Goal: Task Accomplishment & Management: Manage account settings

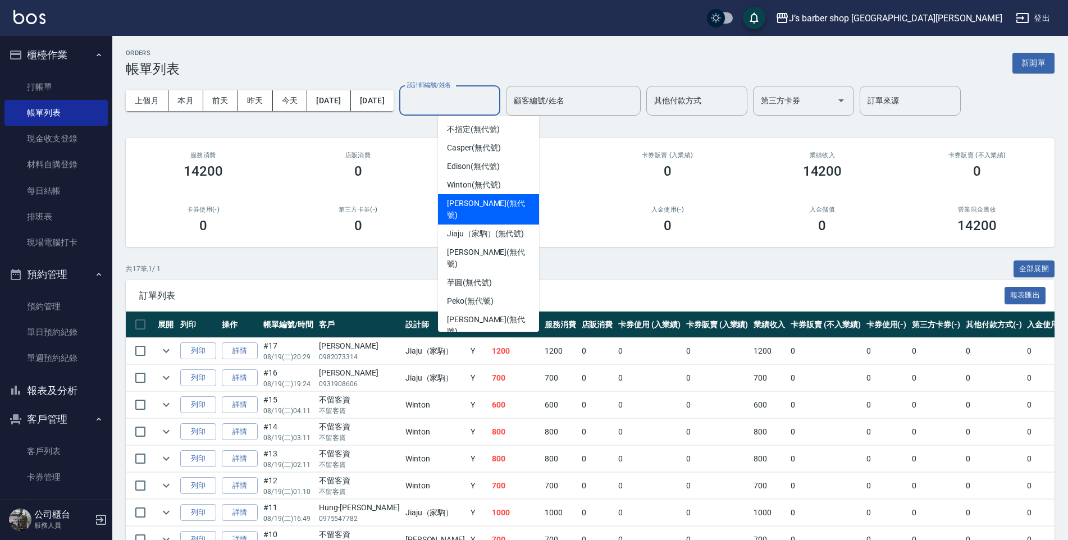
click at [179, 224] on div "0" at bounding box center [203, 226] width 128 height 16
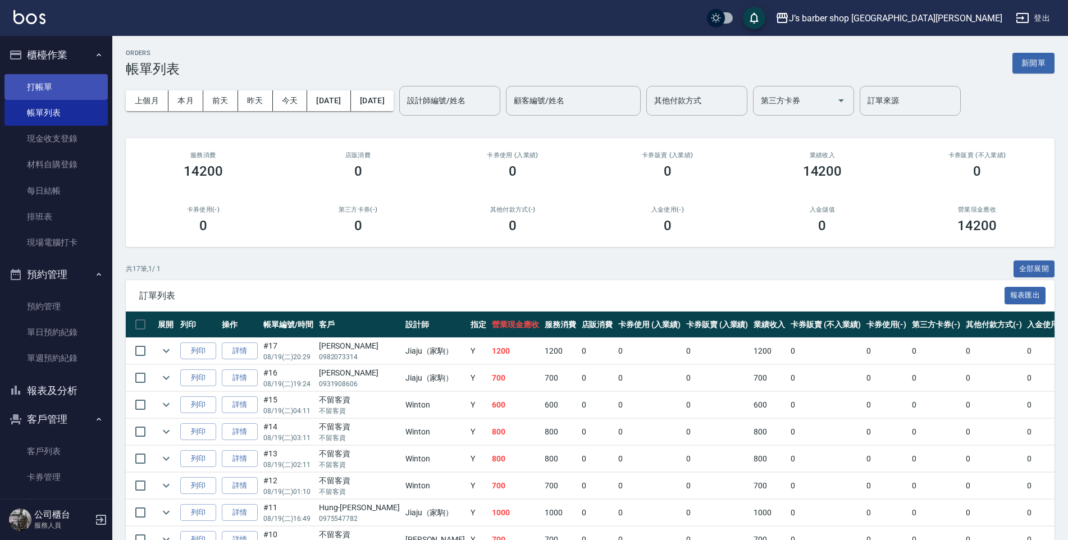
click at [47, 92] on link "打帳單" at bounding box center [55, 87] width 103 height 26
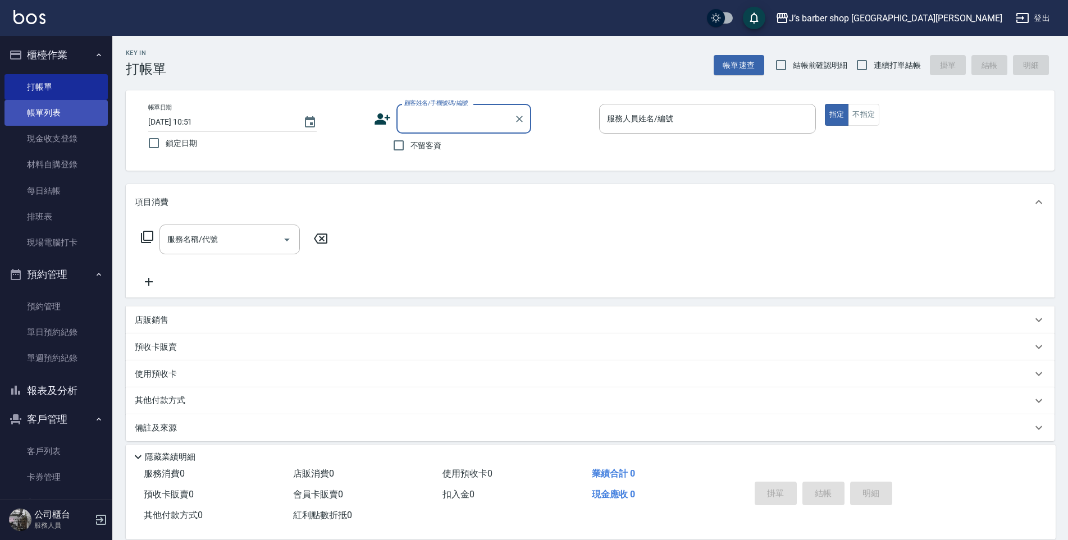
click at [31, 110] on link "帳單列表" at bounding box center [55, 113] width 103 height 26
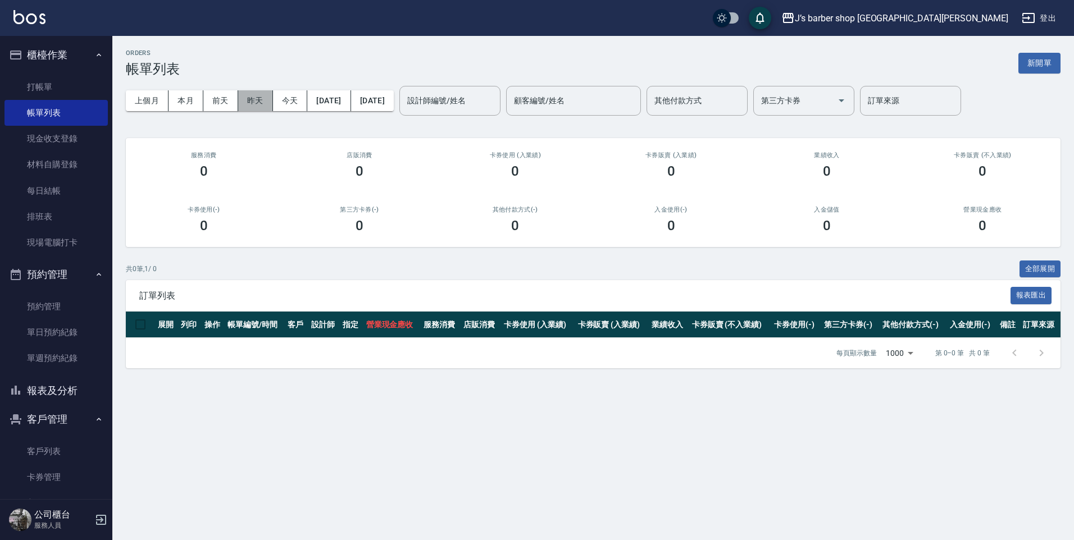
click at [257, 100] on button "昨天" at bounding box center [255, 100] width 35 height 21
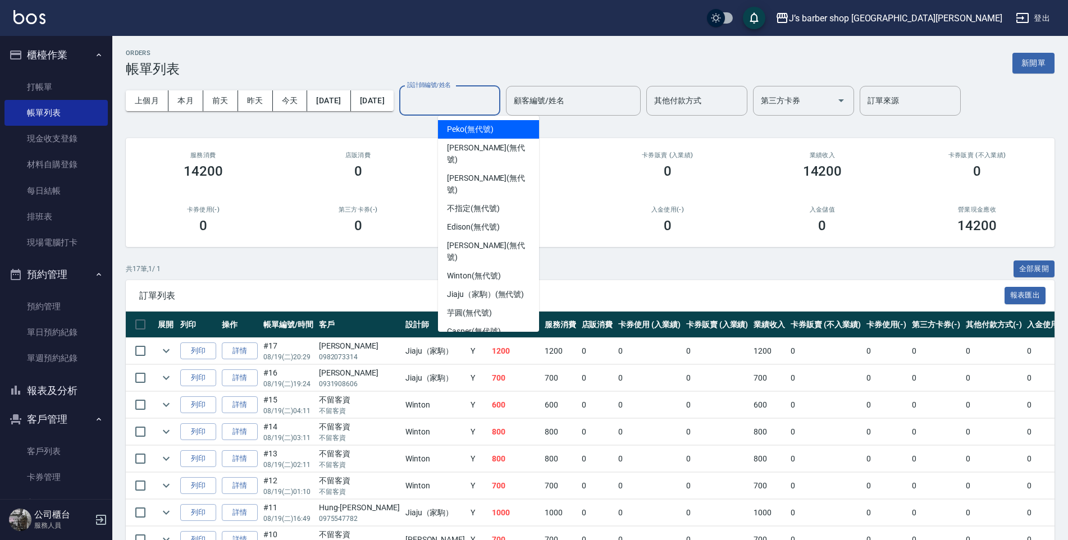
click at [493, 97] on input "設計師編號/姓名" at bounding box center [449, 101] width 91 height 20
click at [462, 270] on span "Winton (無代號)" at bounding box center [473, 276] width 53 height 12
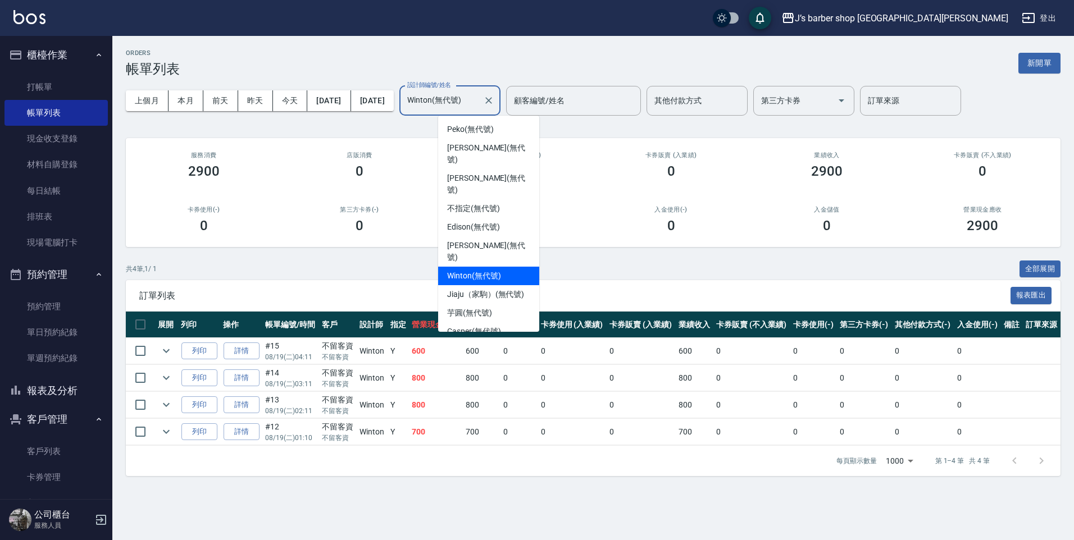
click at [479, 99] on input "Winton(無代號)" at bounding box center [441, 101] width 74 height 20
click at [457, 289] on span "Jiaju（家駒） (無代號)" at bounding box center [485, 295] width 77 height 12
type input "Jiaju（家駒）(無代號)"
